Goal: Task Accomplishment & Management: Manage account settings

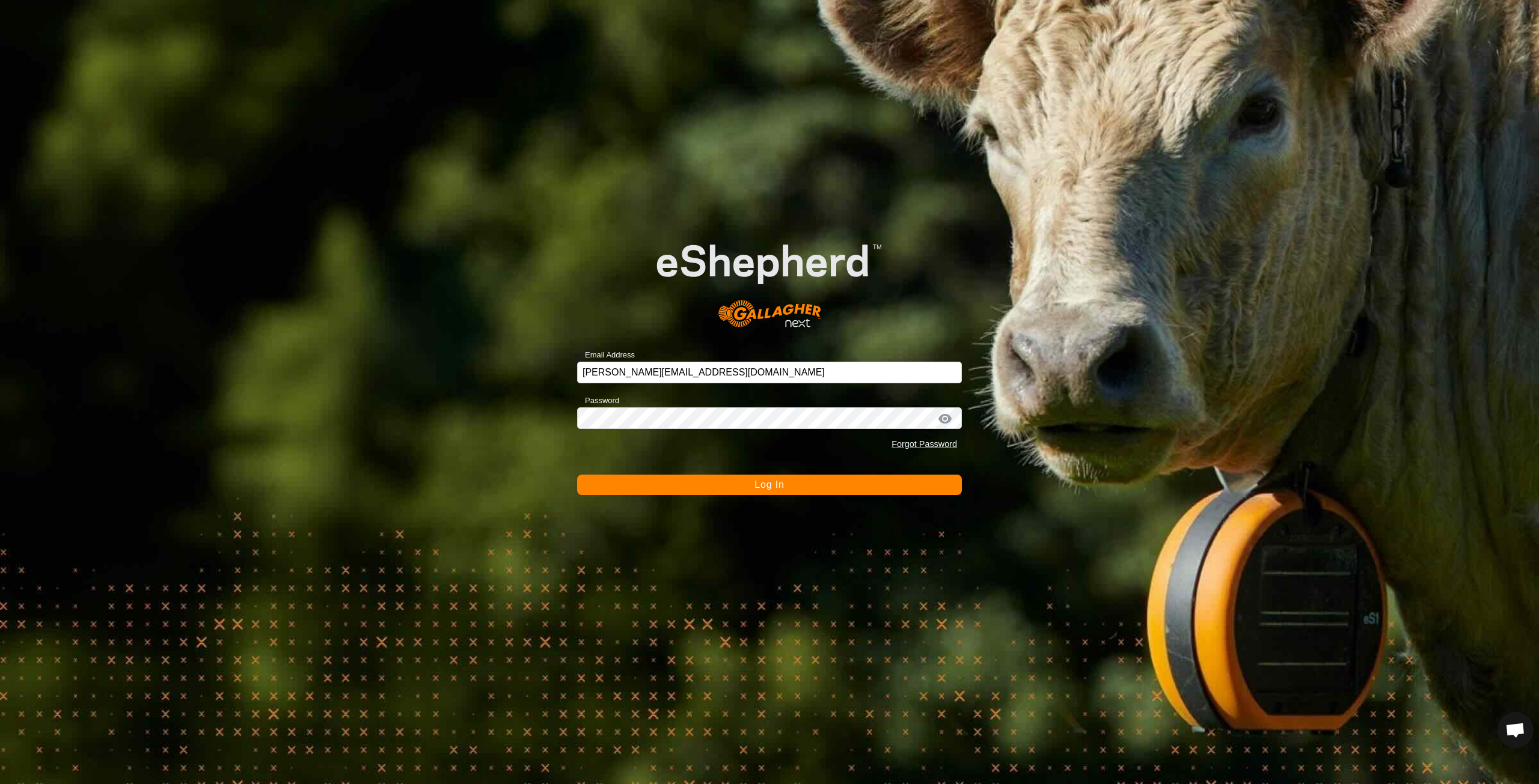
click at [777, 484] on span "Log In" at bounding box center [769, 484] width 29 height 10
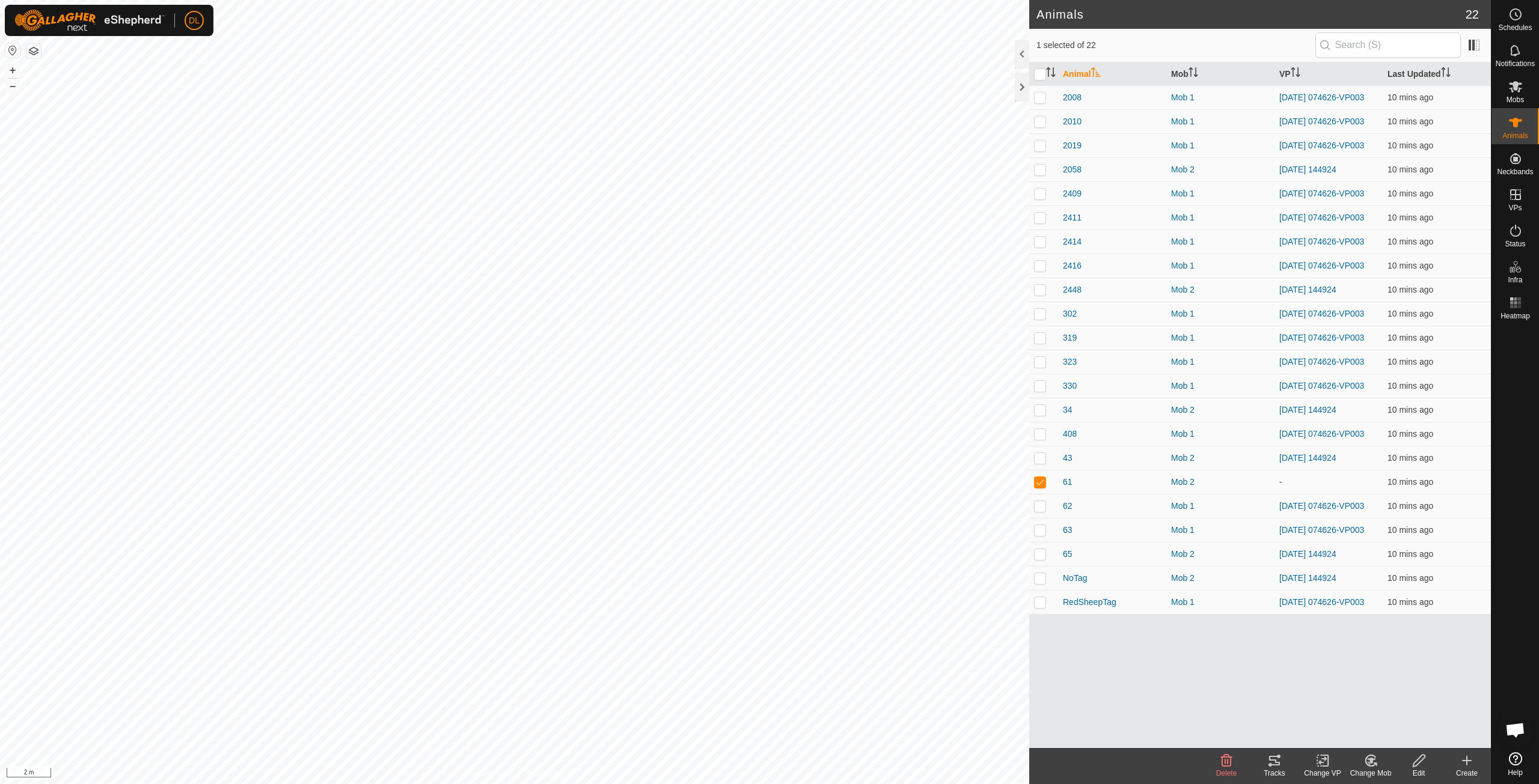
click at [1367, 759] on icon at bounding box center [1371, 761] width 15 height 14
click at [1389, 710] on link "Choose Mob..." at bounding box center [1407, 710] width 119 height 24
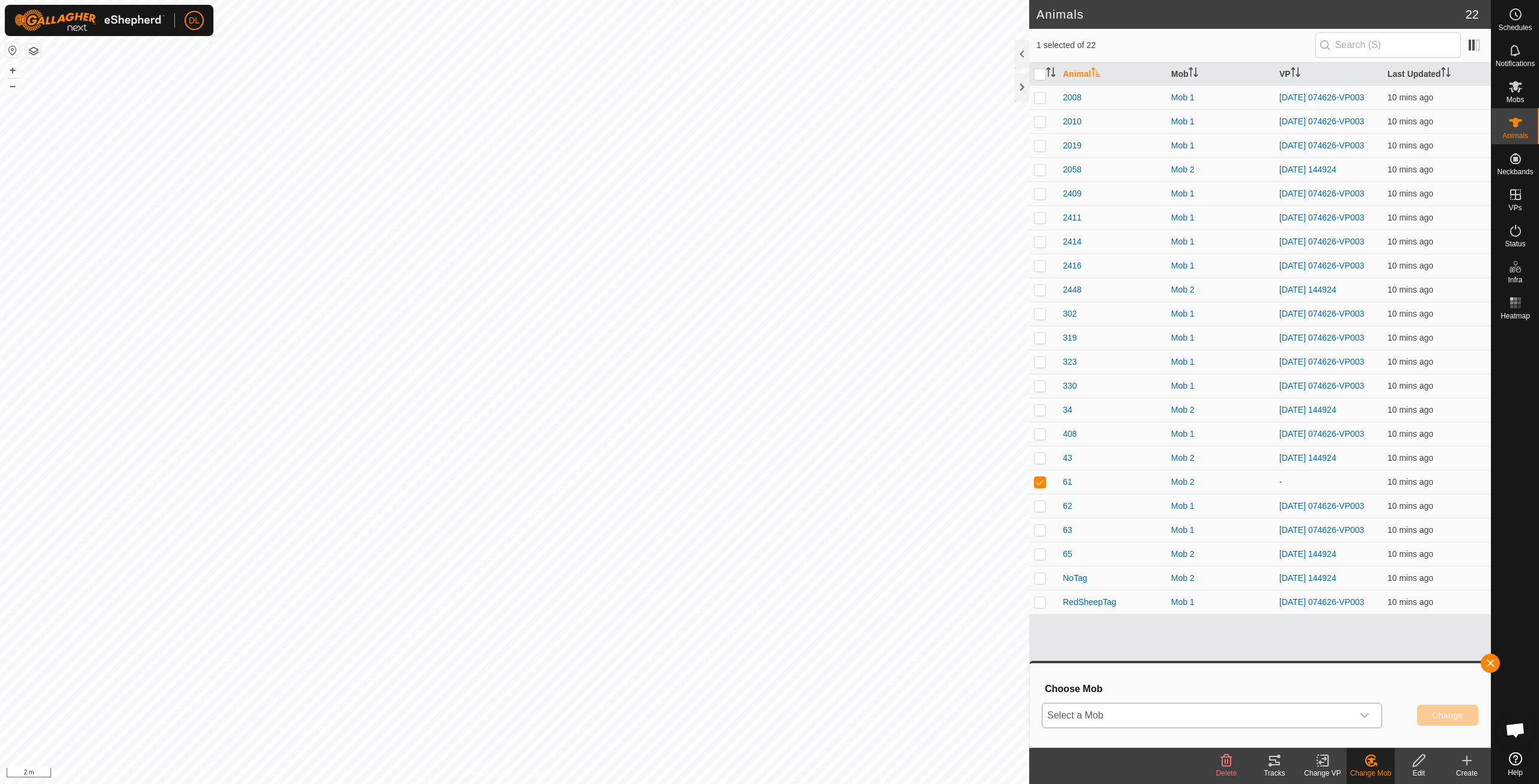
click at [1364, 714] on icon "dropdown trigger" at bounding box center [1365, 716] width 10 height 10
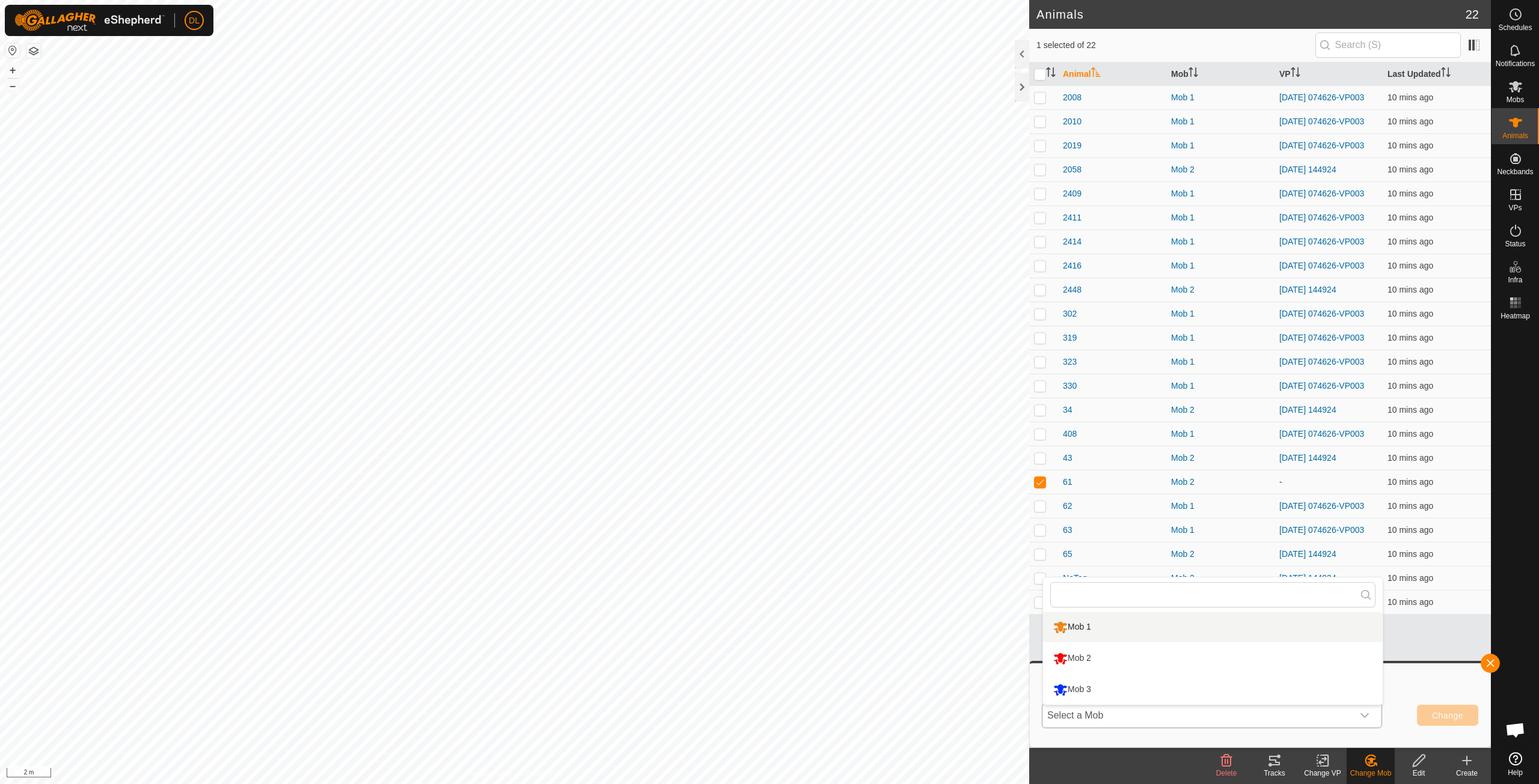
click at [1168, 628] on li "Mob 1" at bounding box center [1212, 627] width 340 height 30
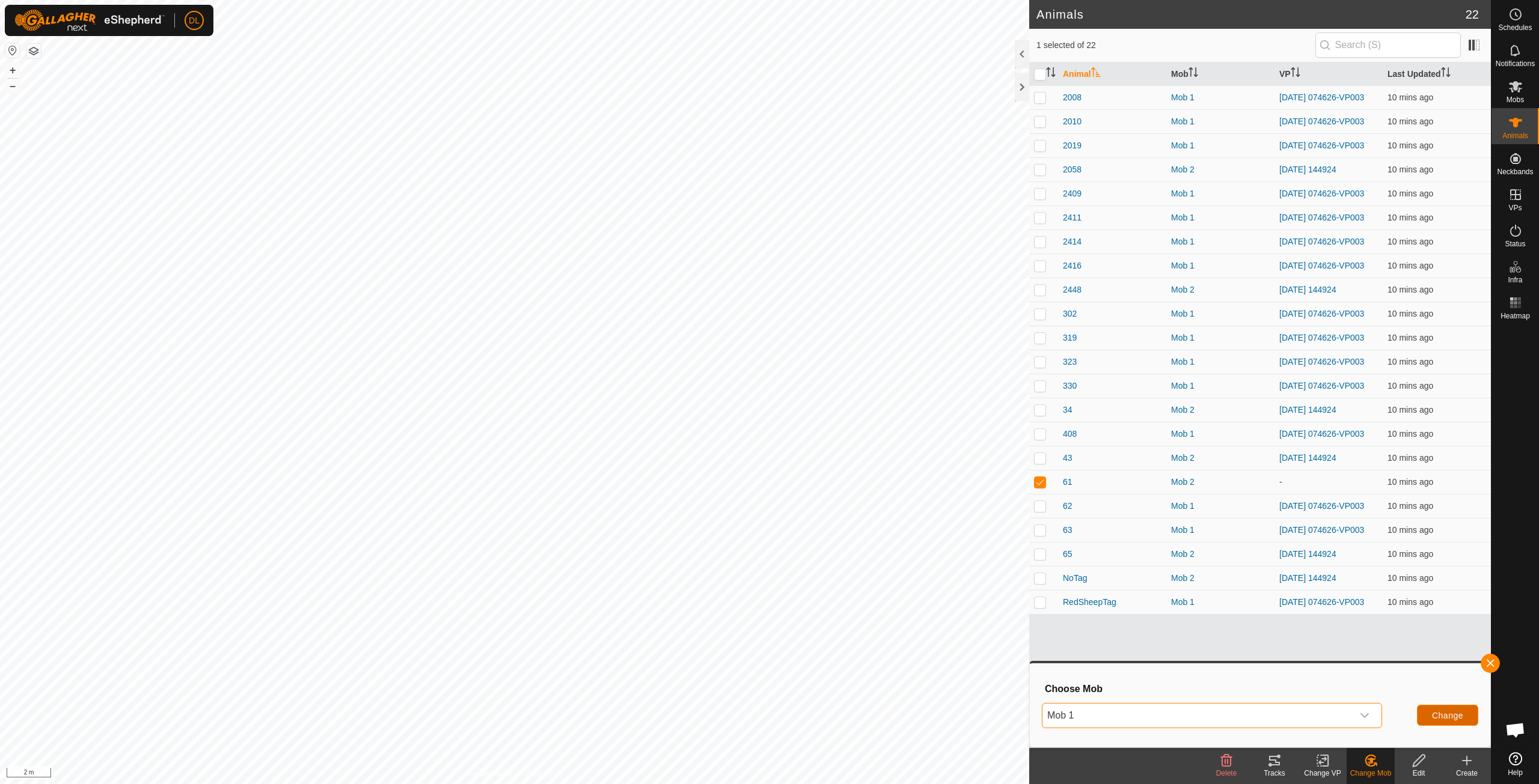
click at [1441, 715] on span "Change" at bounding box center [1448, 716] width 31 height 10
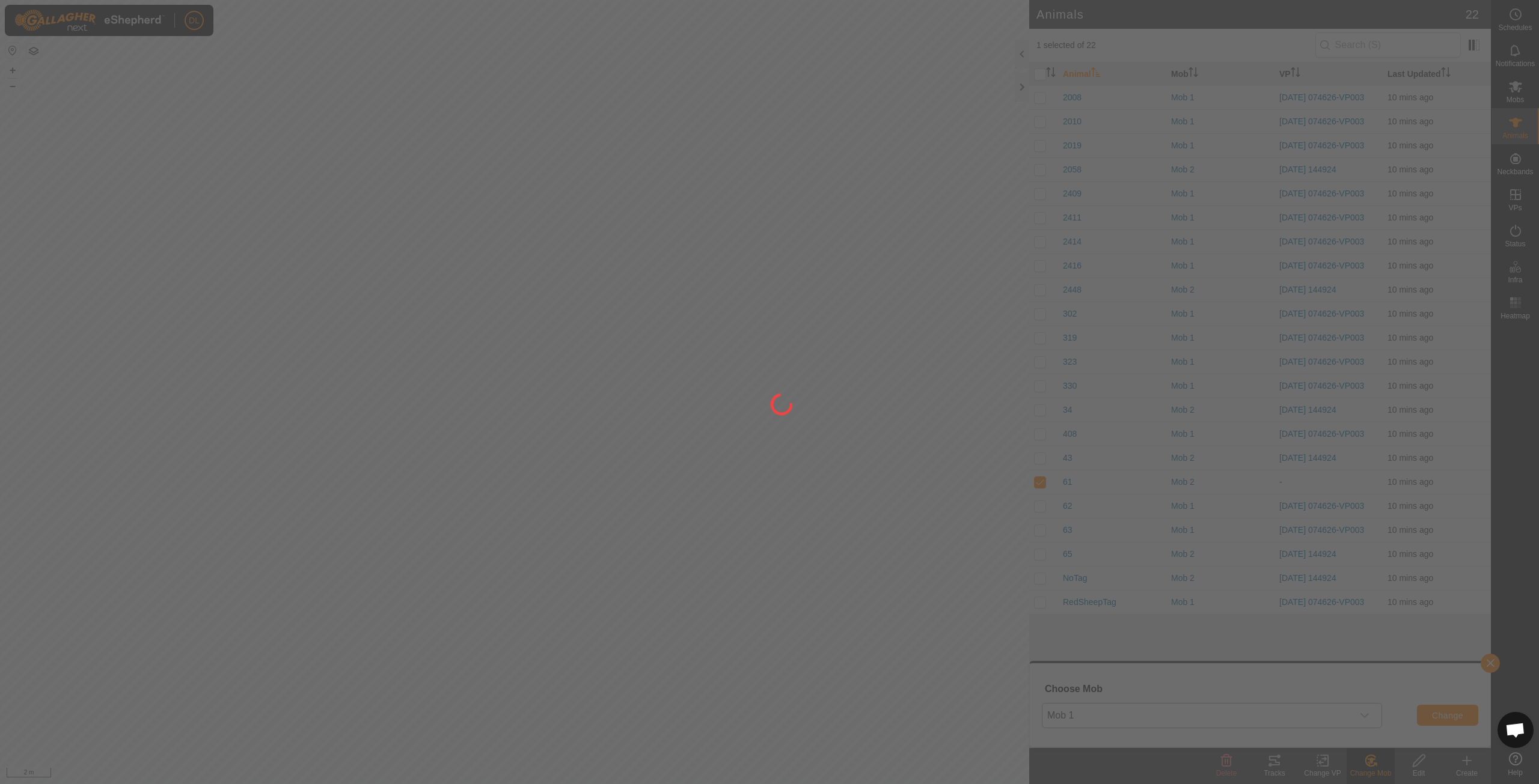
checkbox input "false"
